Goal: Information Seeking & Learning: Learn about a topic

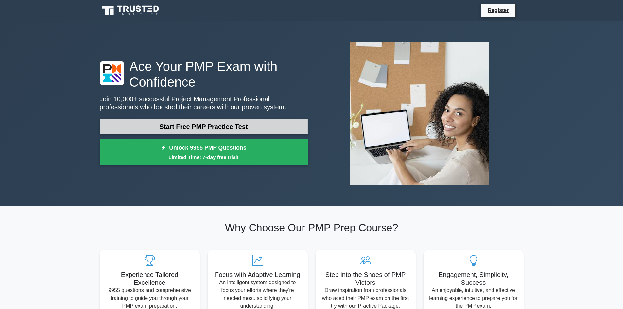
click at [210, 123] on link "Start Free PMP Practice Test" at bounding box center [204, 127] width 208 height 16
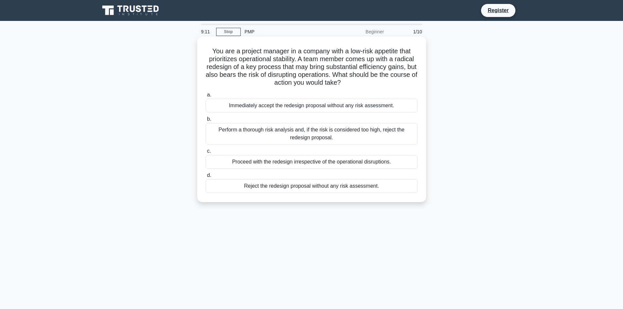
click at [308, 133] on div "Perform a thorough risk analysis and, if the risk is considered too high, rejec…" at bounding box center [312, 134] width 212 height 22
click at [206, 121] on input "b. Perform a thorough risk analysis and, if the risk is considered too high, re…" at bounding box center [206, 119] width 0 height 4
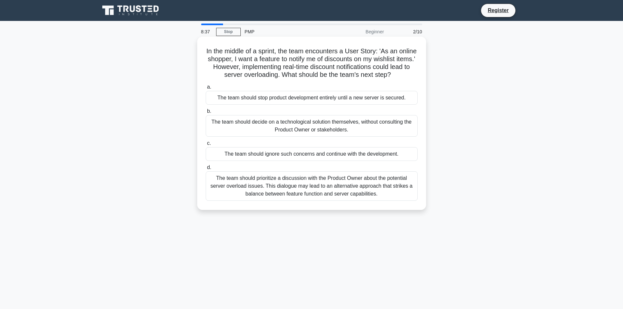
click at [294, 195] on div "The team should prioritize a discussion with the Product Owner about the potent…" at bounding box center [312, 185] width 212 height 29
click at [206, 170] on input "d. The team should prioritize a discussion with the Product Owner about the pot…" at bounding box center [206, 168] width 0 height 4
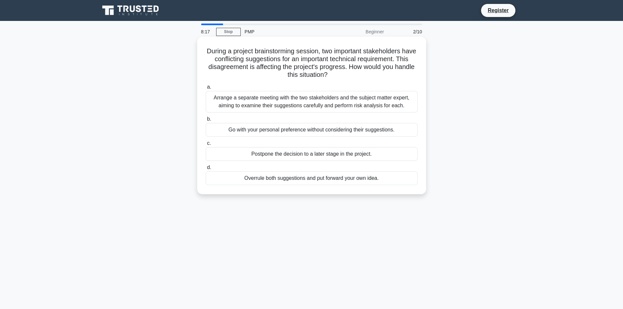
click at [298, 103] on div "Arrange a separate meeting with the two stakeholders and the subject matter exp…" at bounding box center [312, 102] width 212 height 22
click at [206, 89] on input "a. Arrange a separate meeting with the two stakeholders and the subject matter …" at bounding box center [206, 87] width 0 height 4
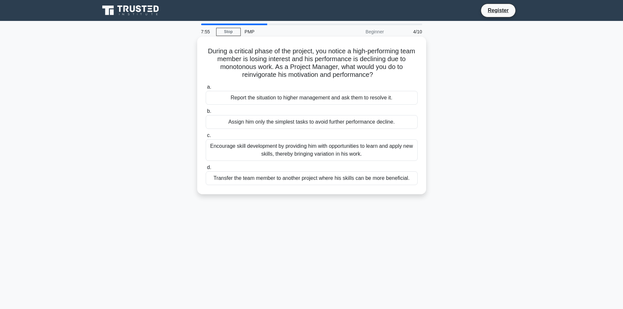
click at [291, 147] on div "Encourage skill development by providing him with opportunities to learn and ap…" at bounding box center [312, 150] width 212 height 22
click at [206, 138] on input "c. Encourage skill development by providing him with opportunities to learn and…" at bounding box center [206, 136] width 0 height 4
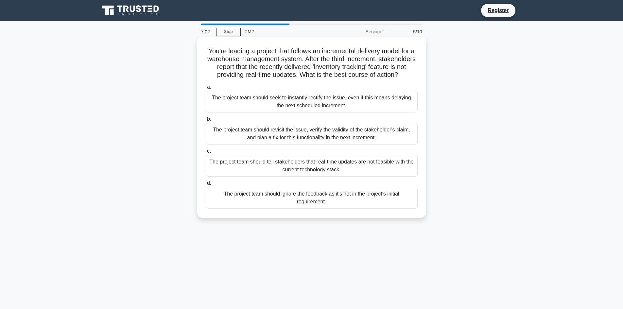
click at [307, 143] on div "The project team should revisit the issue, verify the validity of the stakehold…" at bounding box center [312, 134] width 212 height 22
click at [206, 121] on input "b. The project team should revisit the issue, verify the validity of the stakeh…" at bounding box center [206, 119] width 0 height 4
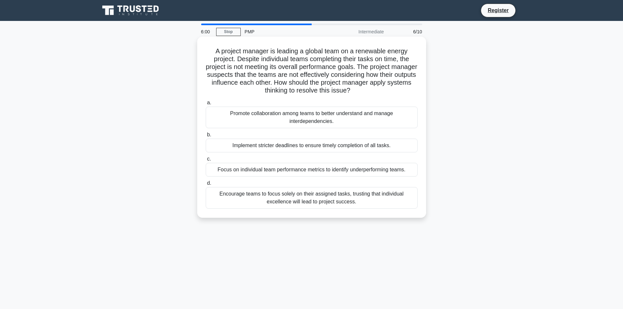
click at [308, 116] on div "Promote collaboration among teams to better understand and manage interdependen…" at bounding box center [312, 118] width 212 height 22
click at [206, 105] on input "a. Promote collaboration among teams to better understand and manage interdepen…" at bounding box center [206, 103] width 0 height 4
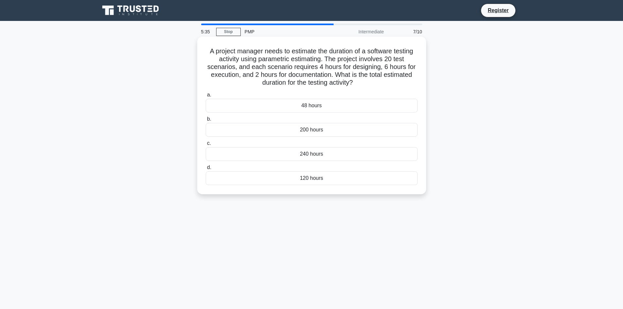
click at [307, 155] on div "240 hours" at bounding box center [312, 154] width 212 height 14
click at [206, 146] on input "c. 240 hours" at bounding box center [206, 143] width 0 height 4
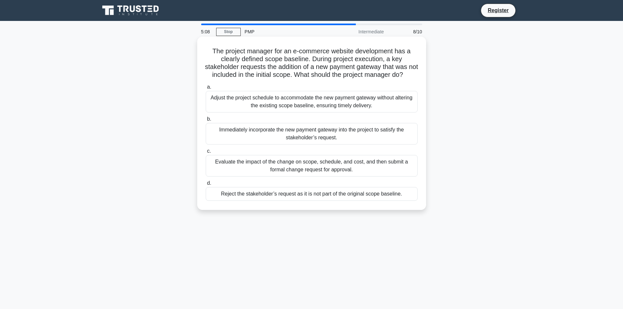
click at [311, 172] on div "Evaluate the impact of the change on scope, schedule, and cost, and then submit…" at bounding box center [312, 166] width 212 height 22
click at [206, 153] on input "c. Evaluate the impact of the change on scope, schedule, and cost, and then sub…" at bounding box center [206, 151] width 0 height 4
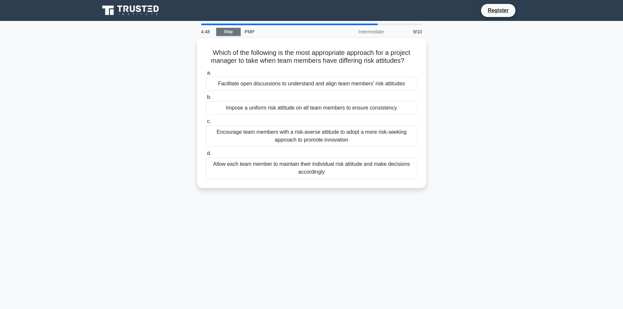
click at [232, 31] on link "Stop" at bounding box center [228, 32] width 25 height 8
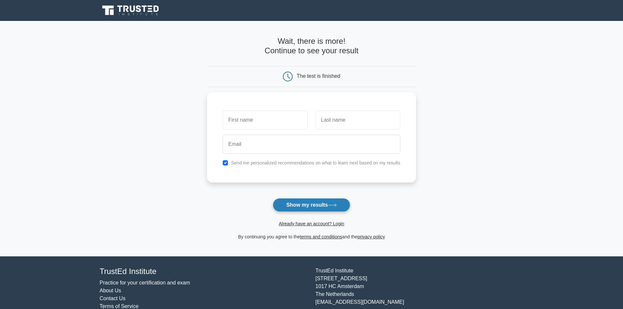
click at [310, 205] on button "Show my results" at bounding box center [311, 205] width 77 height 14
click at [263, 118] on input "text" at bounding box center [265, 118] width 85 height 19
type input "Tonino"
type input "Belli"
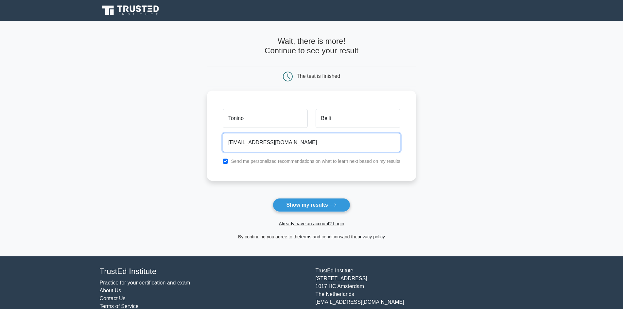
type input "tonino.belli@libero.it"
click at [228, 163] on input "checkbox" at bounding box center [225, 161] width 5 height 5
checkbox input "false"
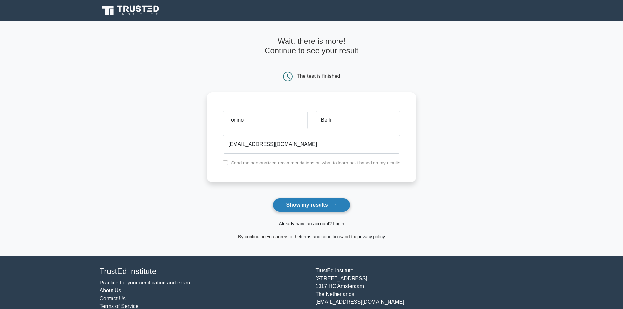
click at [312, 205] on button "Show my results" at bounding box center [311, 205] width 77 height 14
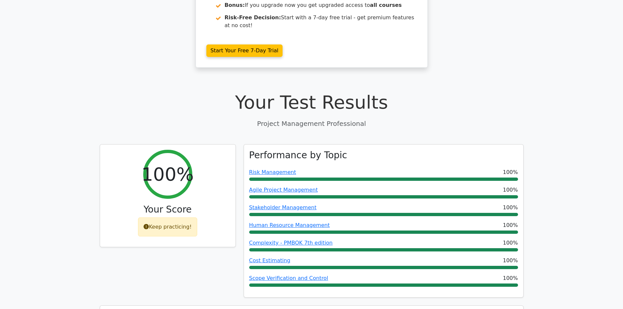
scroll to position [98, 0]
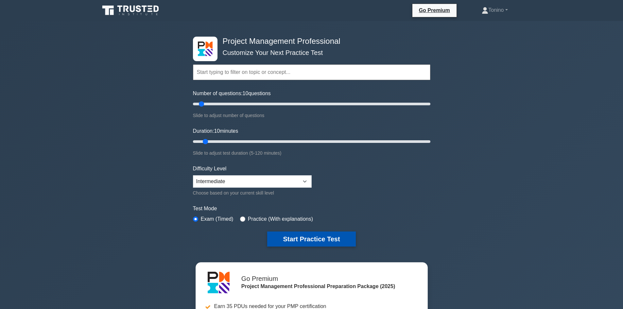
click at [318, 238] on button "Start Practice Test" at bounding box center [311, 239] width 88 height 15
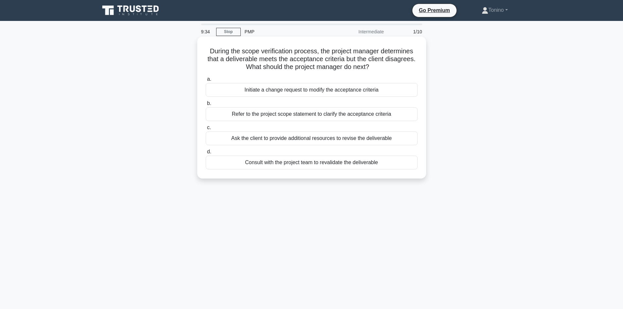
click at [298, 114] on div "Refer to the project scope statement to clarify the acceptance criteria" at bounding box center [312, 114] width 212 height 14
click at [206, 106] on input "b. Refer to the project scope statement to clarify the acceptance criteria" at bounding box center [206, 103] width 0 height 4
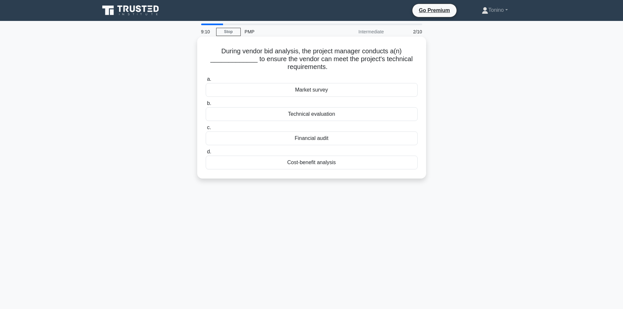
click at [305, 116] on div "Technical evaluation" at bounding box center [312, 114] width 212 height 14
click at [206, 106] on input "b. Technical evaluation" at bounding box center [206, 103] width 0 height 4
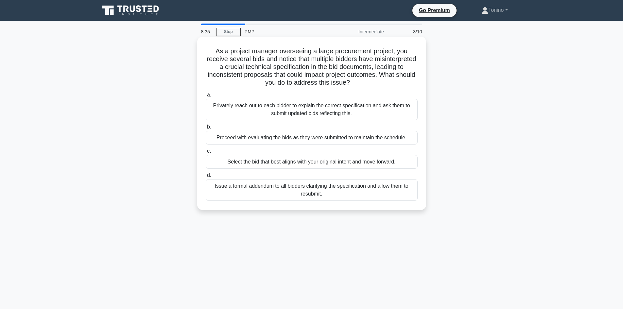
click at [311, 189] on div "Issue a formal addendum to all bidders clarifying the specification and allow t…" at bounding box center [312, 190] width 212 height 22
click at [206, 178] on input "d. Issue a formal addendum to all bidders clarifying the specification and allo…" at bounding box center [206, 175] width 0 height 4
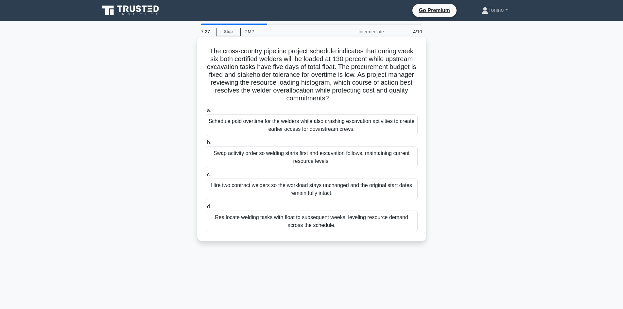
click at [308, 219] on div "Reallocate welding tasks with float to subsequent weeks, leveling resource dema…" at bounding box center [312, 222] width 212 height 22
click at [206, 209] on input "d. Reallocate welding tasks with float to subsequent weeks, leveling resource d…" at bounding box center [206, 207] width 0 height 4
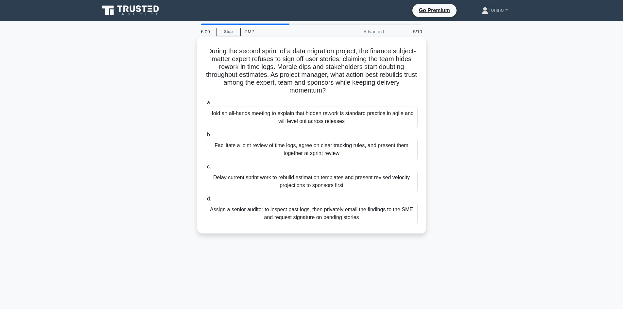
click at [325, 147] on div "Facilitate a joint review of time logs, agree on clear tracking rules, and pres…" at bounding box center [312, 150] width 212 height 22
click at [206, 137] on input "b. Facilitate a joint review of time logs, agree on clear tracking rules, and p…" at bounding box center [206, 135] width 0 height 4
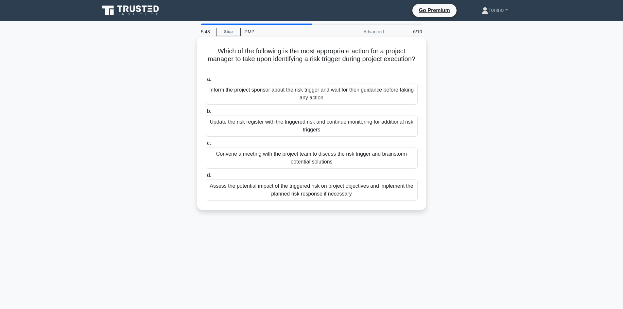
click at [309, 122] on div "Update the risk register with the triggered risk and continue monitoring for ad…" at bounding box center [312, 126] width 212 height 22
click at [206, 114] on input "b. Update the risk register with the triggered risk and continue monitoring for…" at bounding box center [206, 111] width 0 height 4
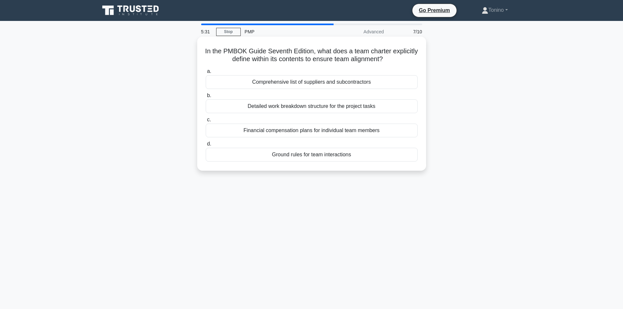
click at [315, 155] on div "Ground rules for team interactions" at bounding box center [312, 155] width 212 height 14
click at [206, 146] on input "d. Ground rules for team interactions" at bounding box center [206, 144] width 0 height 4
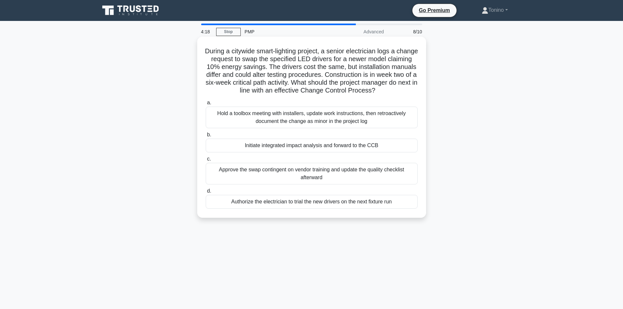
click at [296, 148] on div "Initiate integrated impact analysis and forward to the CCB" at bounding box center [312, 146] width 212 height 14
click at [206, 137] on input "b. Initiate integrated impact analysis and forward to the CCB" at bounding box center [206, 135] width 0 height 4
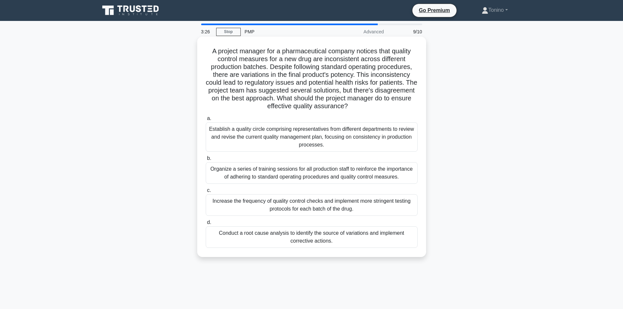
click at [306, 236] on div "Conduct a root cause analysis to identify the source of variations and implemen…" at bounding box center [312, 237] width 212 height 22
click at [206, 225] on input "d. Conduct a root cause analysis to identify the source of variations and imple…" at bounding box center [206, 223] width 0 height 4
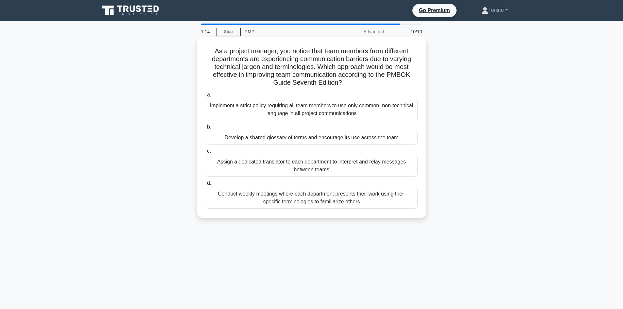
click at [313, 140] on div "Develop a shared glossary of terms and encourage its use across the team" at bounding box center [312, 138] width 212 height 14
click at [206, 129] on input "b. Develop a shared glossary of terms and encourage its use across the team" at bounding box center [206, 127] width 0 height 4
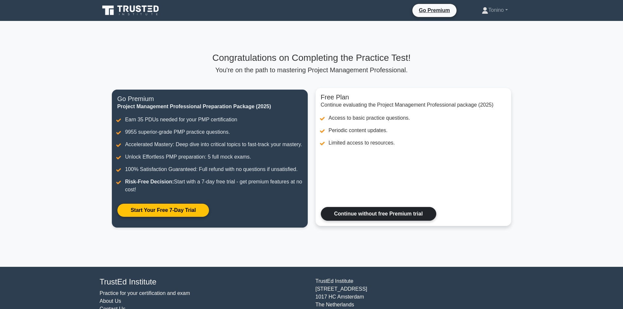
click at [373, 221] on link "Continue without free Premium trial" at bounding box center [379, 214] width 116 height 14
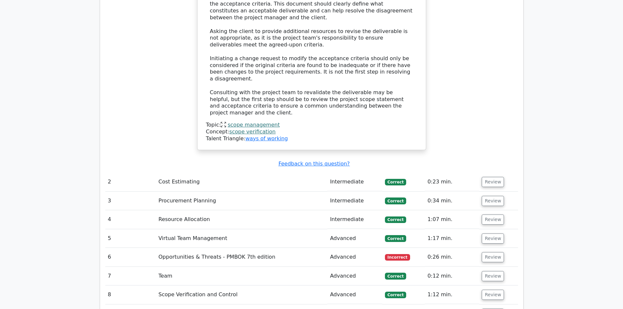
scroll to position [785, 0]
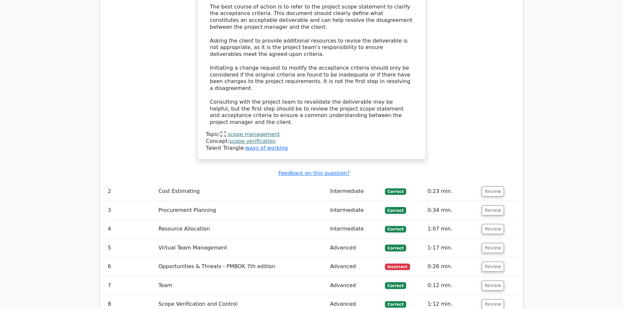
click at [240, 258] on td "Opportunities & Threats - PMBOK 7th edition" at bounding box center [242, 267] width 172 height 19
click at [498, 262] on button "Review" at bounding box center [493, 267] width 22 height 10
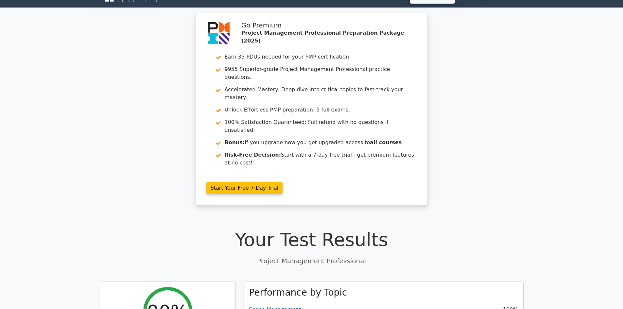
scroll to position [0, 0]
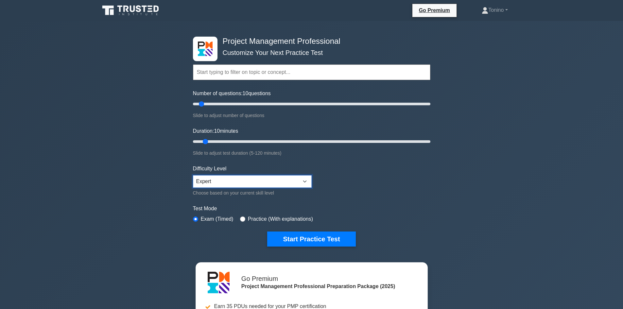
click at [305, 180] on select "Beginner Intermediate Expert" at bounding box center [252, 181] width 119 height 12
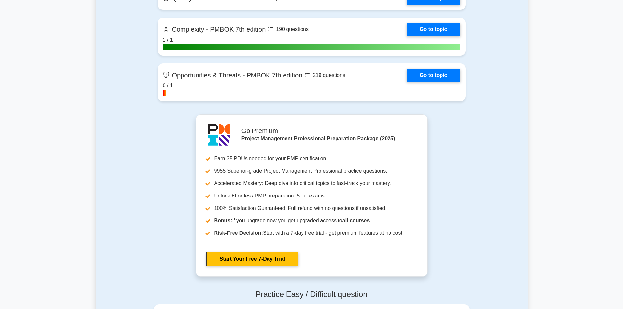
scroll to position [1832, 0]
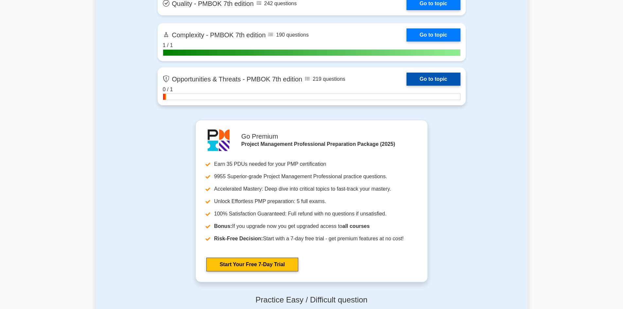
click at [434, 78] on link "Go to topic" at bounding box center [434, 79] width 54 height 13
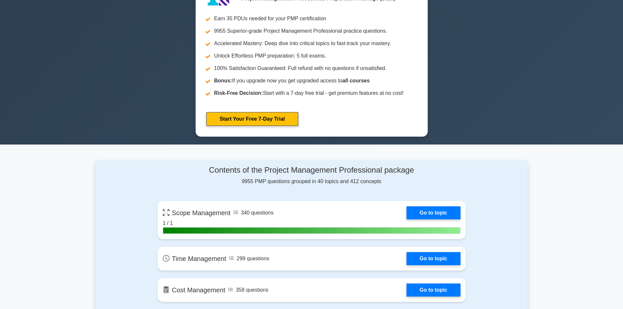
scroll to position [393, 0]
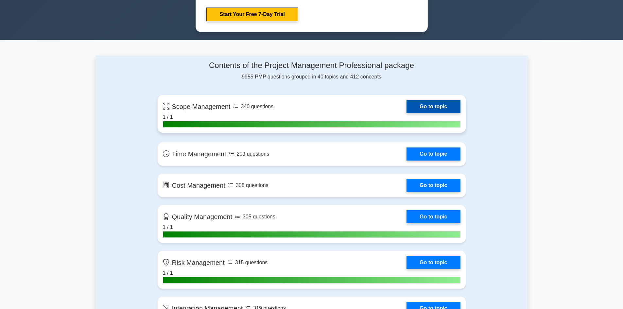
click at [423, 106] on link "Go to topic" at bounding box center [434, 106] width 54 height 13
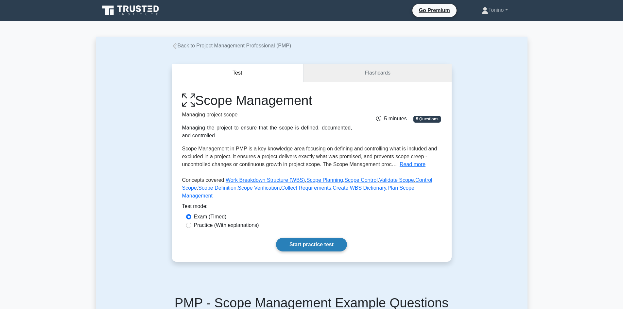
click at [323, 238] on link "Start practice test" at bounding box center [311, 245] width 71 height 14
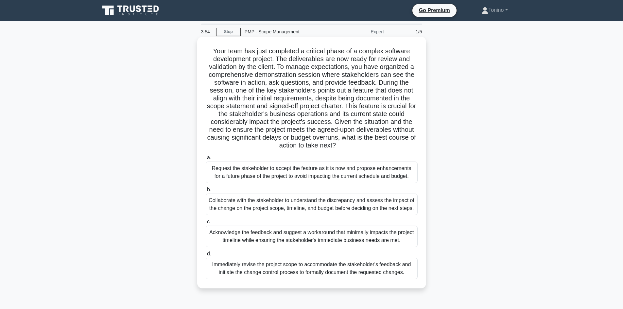
scroll to position [33, 0]
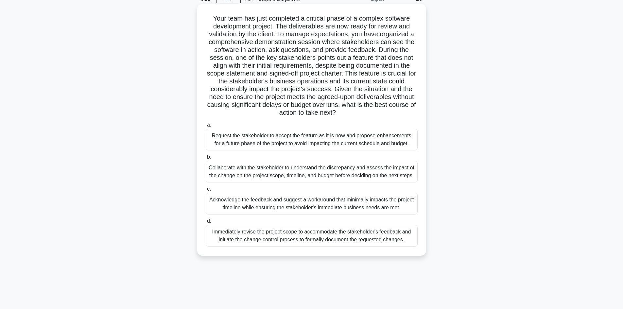
click at [311, 205] on div "Acknowledge the feedback and suggest a workaround that minimally impacts the pr…" at bounding box center [312, 204] width 212 height 22
click at [206, 191] on input "c. Acknowledge the feedback and suggest a workaround that minimally impacts the…" at bounding box center [206, 189] width 0 height 4
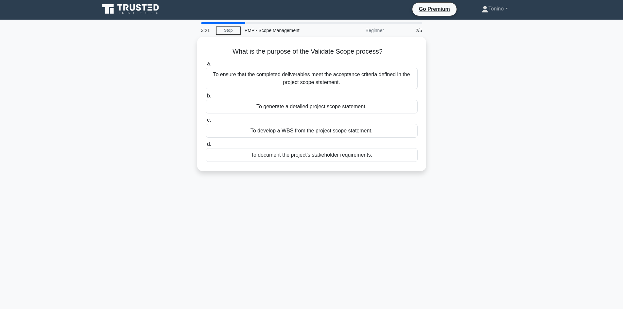
scroll to position [0, 0]
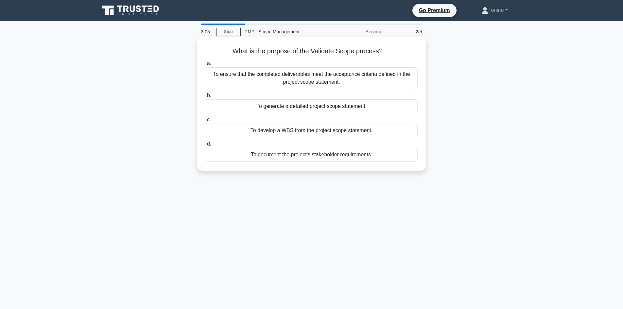
click at [325, 78] on div "To ensure that the completed deliverables meet the acceptance criteria defined …" at bounding box center [312, 78] width 212 height 22
click at [206, 66] on input "a. To ensure that the completed deliverables meet the acceptance criteria defin…" at bounding box center [206, 64] width 0 height 4
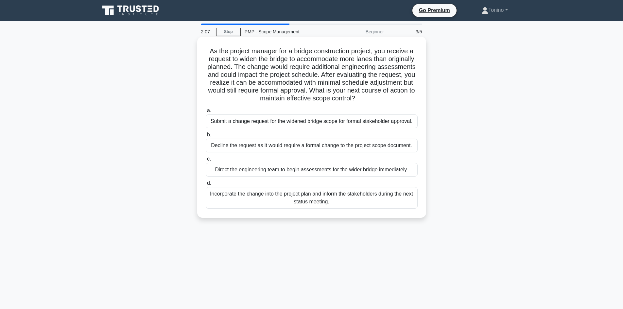
click at [296, 147] on div "Decline the request as it would require a formal change to the project scope do…" at bounding box center [312, 146] width 212 height 14
click at [206, 137] on input "b. Decline the request as it would require a formal change to the project scope…" at bounding box center [206, 135] width 0 height 4
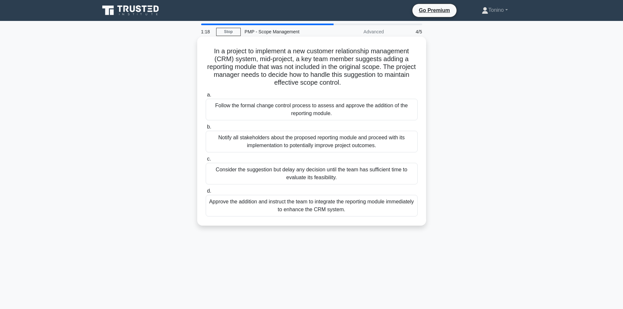
click at [313, 111] on div "Follow the formal change control process to assess and approve the addition of …" at bounding box center [312, 110] width 212 height 22
click at [206, 97] on input "a. Follow the formal change control process to assess and approve the addition …" at bounding box center [206, 95] width 0 height 4
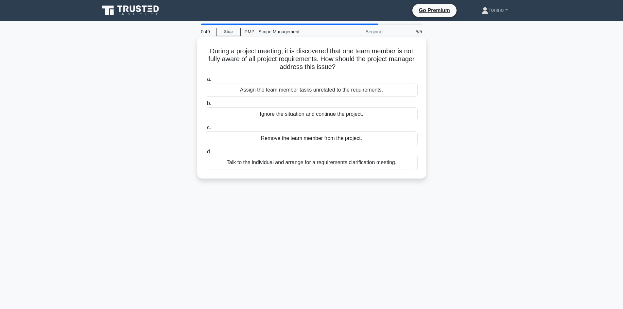
click at [348, 163] on div "Talk to the individual and arrange for a requirements clarification meeting." at bounding box center [312, 163] width 212 height 14
click at [206, 154] on input "d. Talk to the individual and arrange for a requirements clarification meeting." at bounding box center [206, 152] width 0 height 4
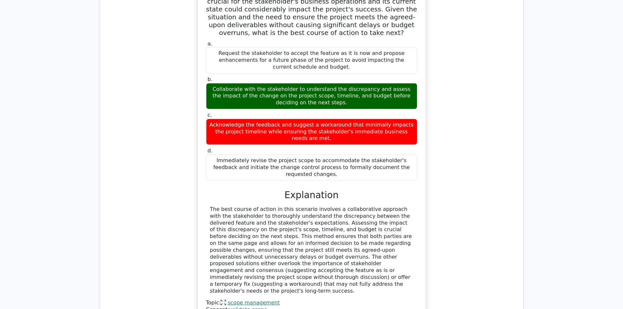
scroll to position [720, 0]
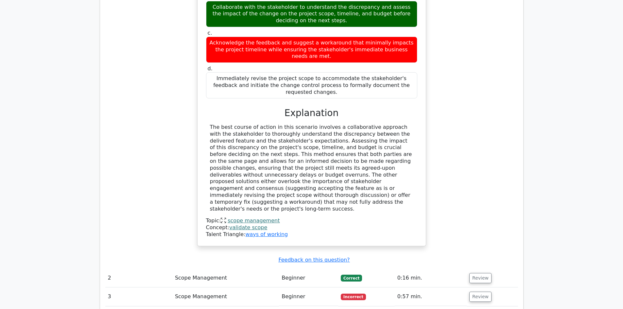
click at [298, 288] on td "Beginner" at bounding box center [308, 297] width 59 height 19
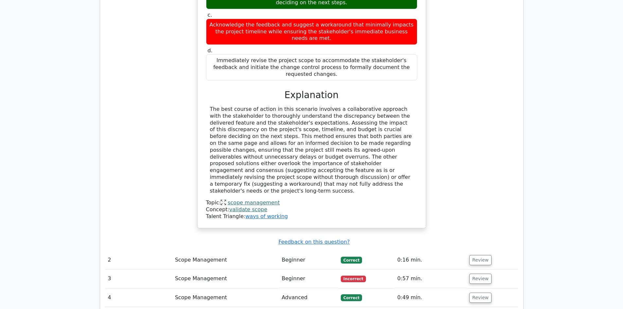
scroll to position [753, 0]
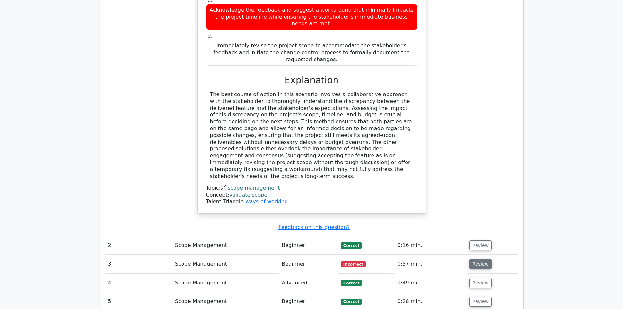
click at [475, 259] on button "Review" at bounding box center [481, 264] width 22 height 10
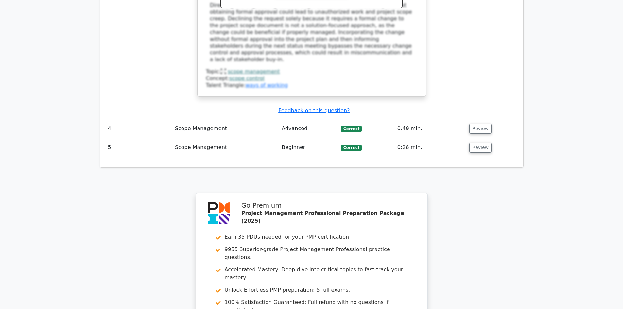
scroll to position [1379, 0]
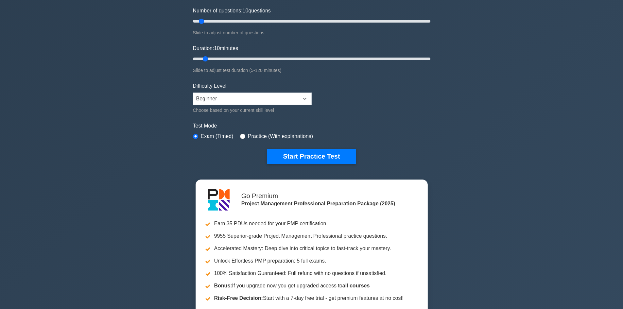
scroll to position [65, 0]
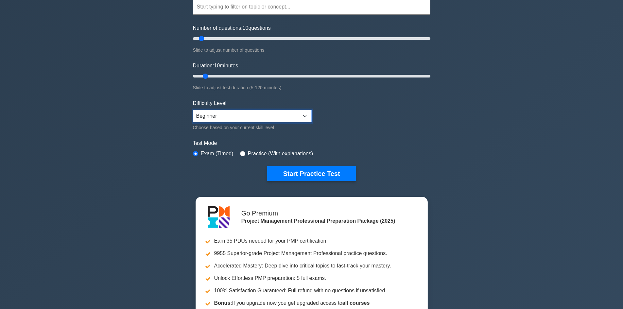
click at [307, 116] on select "Beginner Intermediate Expert" at bounding box center [252, 116] width 119 height 12
select select "expert"
click at [193, 110] on select "Beginner Intermediate Expert" at bounding box center [252, 116] width 119 height 12
click at [327, 167] on button "Start Practice Test" at bounding box center [311, 173] width 88 height 15
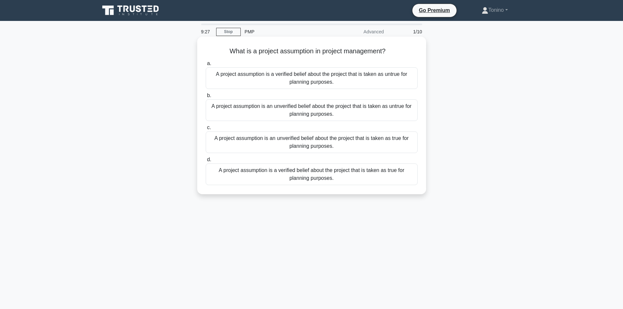
click at [316, 139] on div "A project assumption is an unverified belief about the project that is taken as…" at bounding box center [312, 143] width 212 height 22
click at [206, 130] on input "c. A project assumption is an unverified belief about the project that is taken…" at bounding box center [206, 128] width 0 height 4
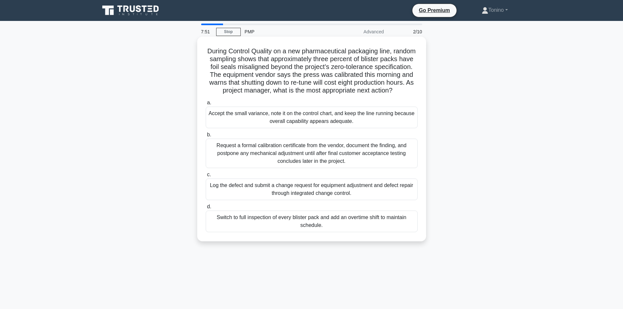
click at [307, 162] on div "Request a formal calibration certificate from the vendor, document the finding,…" at bounding box center [312, 153] width 212 height 29
click at [206, 137] on input "b. Request a formal calibration certificate from the vendor, document the findi…" at bounding box center [206, 135] width 0 height 4
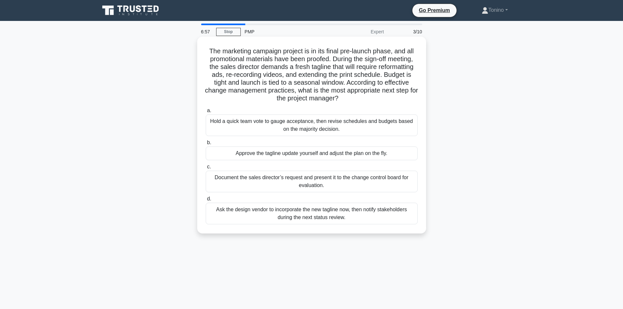
click at [316, 180] on div "Document the sales director’s request and present it to the change control boar…" at bounding box center [312, 182] width 212 height 22
click at [206, 169] on input "c. Document the sales director’s request and present it to the change control b…" at bounding box center [206, 167] width 0 height 4
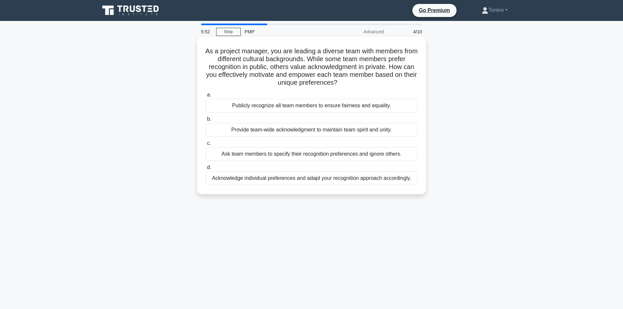
click at [299, 180] on div "Acknowledge individual preferences and adapt your recognition approach accordin…" at bounding box center [312, 178] width 212 height 14
click at [206, 170] on input "d. Acknowledge individual preferences and adapt your recognition approach accor…" at bounding box center [206, 168] width 0 height 4
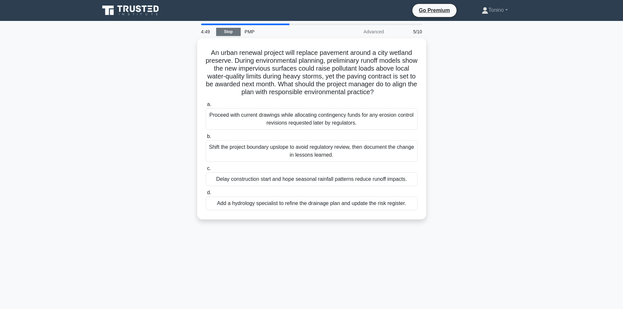
click at [232, 29] on link "Stop" at bounding box center [228, 32] width 25 height 8
click at [224, 32] on link "Stop" at bounding box center [228, 32] width 25 height 8
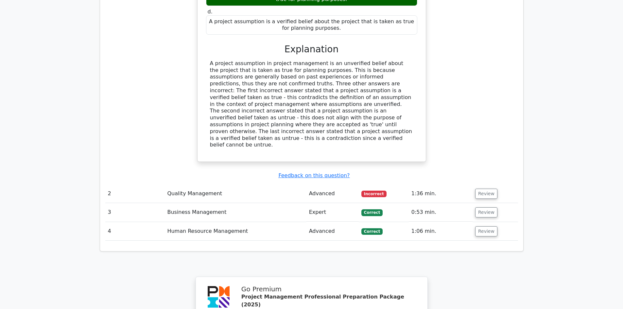
scroll to position [622, 0]
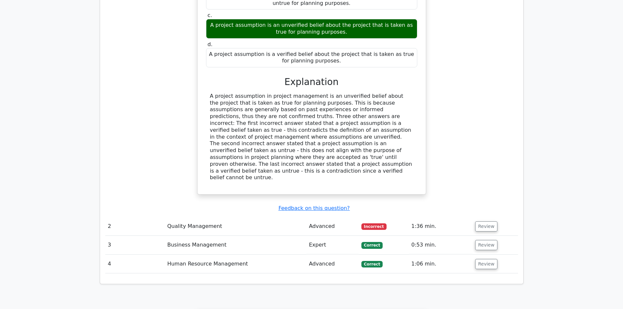
click at [279, 217] on td "Quality Management" at bounding box center [236, 226] width 142 height 19
click at [484, 222] on button "Review" at bounding box center [486, 227] width 22 height 10
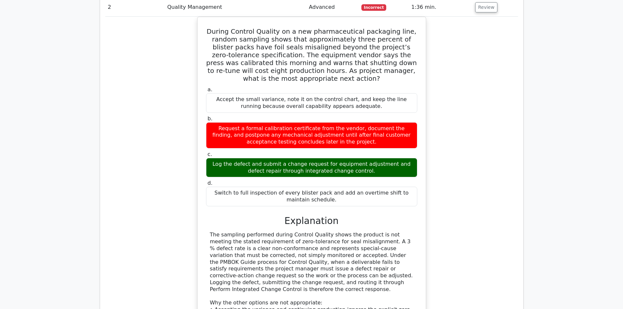
scroll to position [851, 0]
